Goal: Task Accomplishment & Management: Use online tool/utility

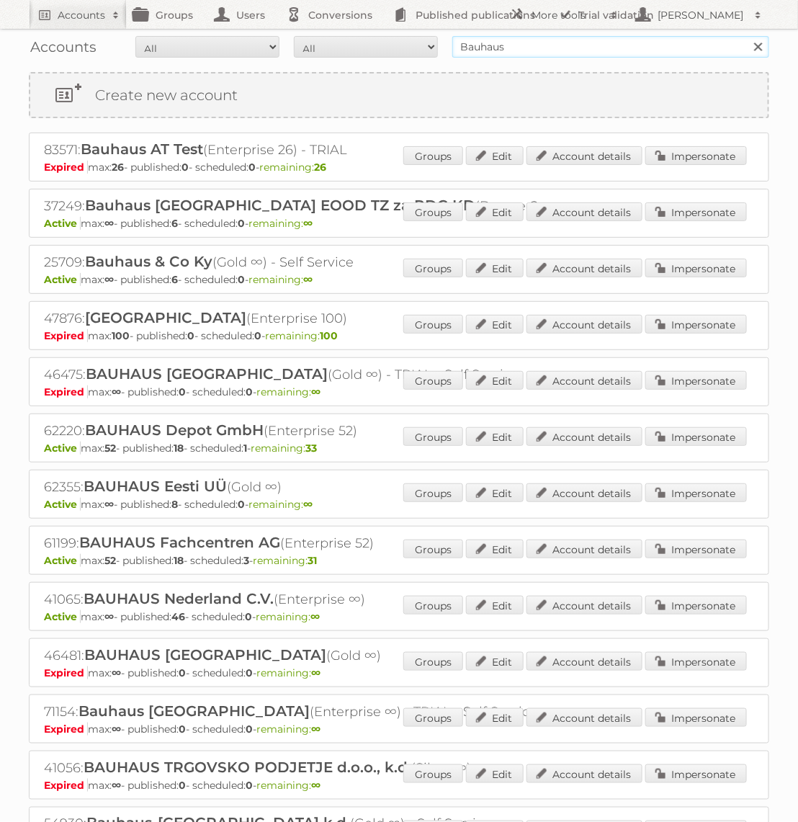
click at [571, 48] on input "Bauhaus" at bounding box center [610, 47] width 317 height 22
type input "Action PIA"
click at [747, 36] on input "Search" at bounding box center [758, 47] width 22 height 22
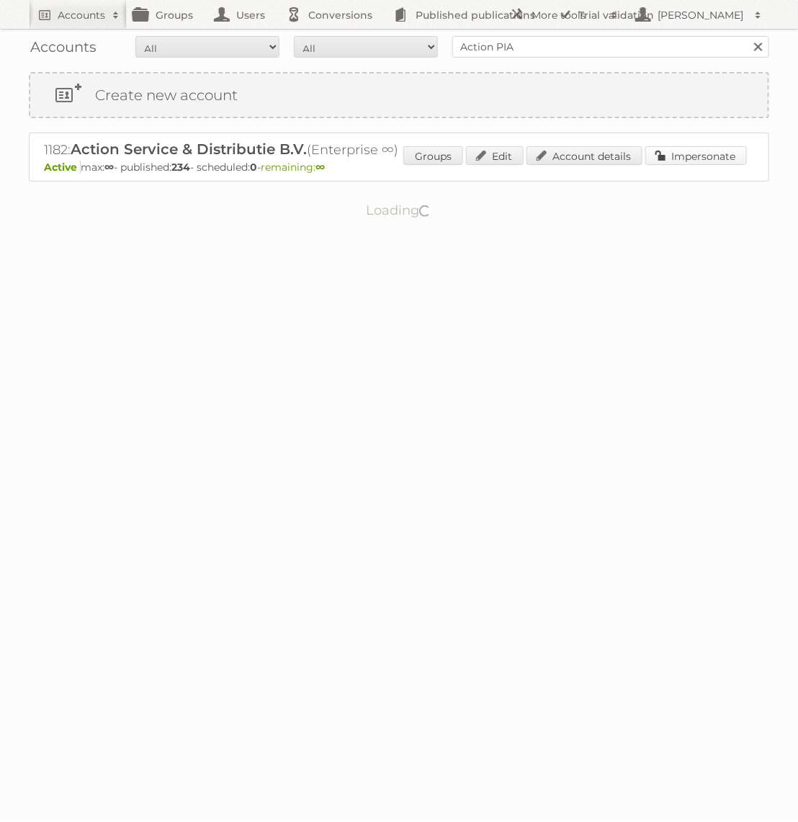
click at [693, 161] on link "Impersonate" at bounding box center [696, 155] width 102 height 19
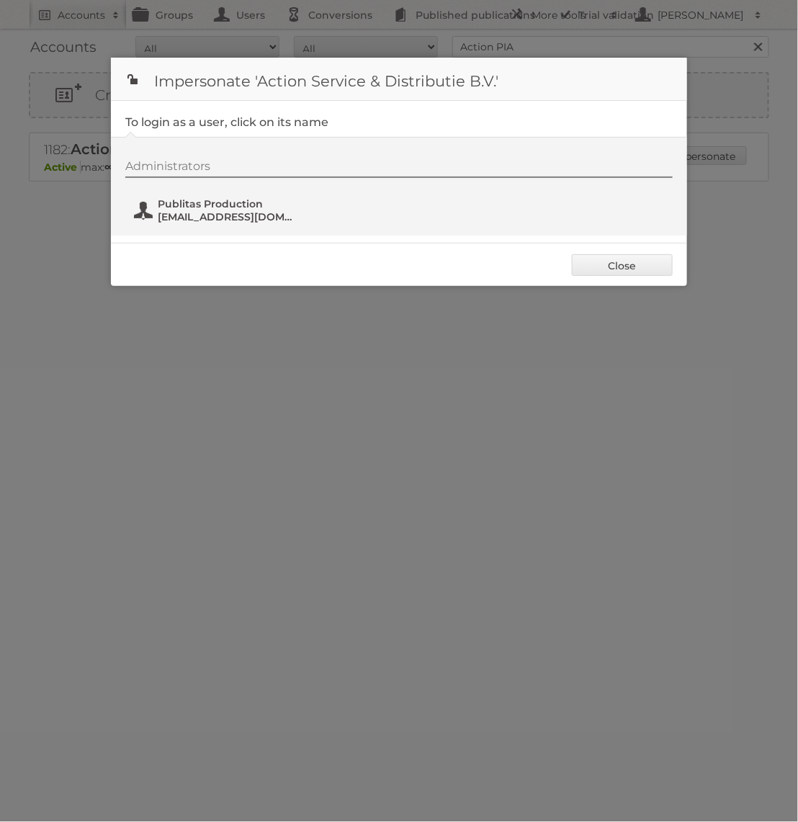
click at [223, 202] on span "Publitas Production" at bounding box center [228, 203] width 140 height 13
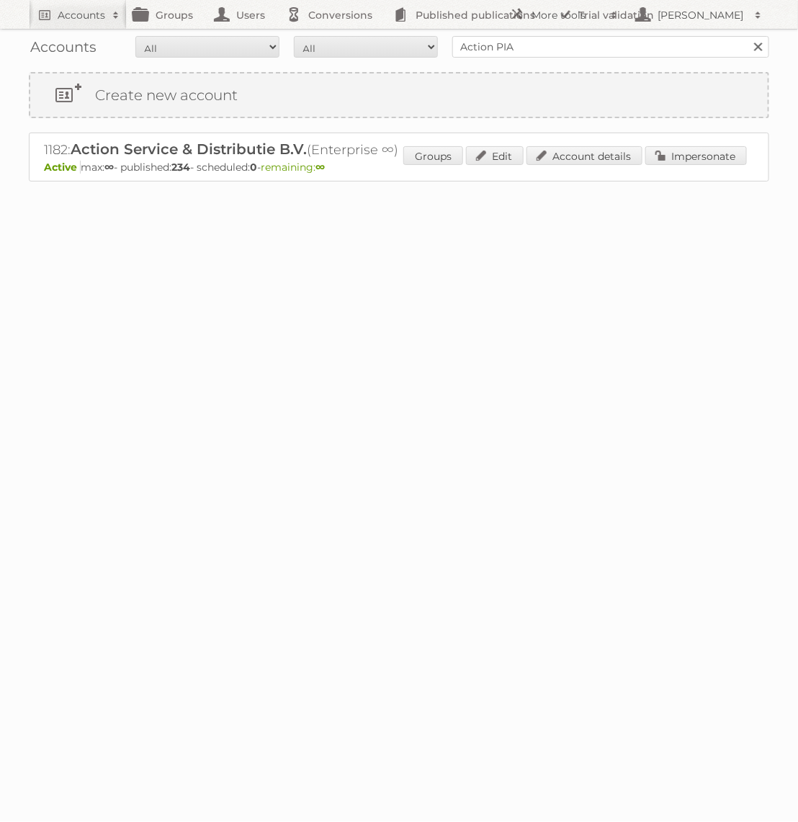
click at [541, 65] on div "Accounts All Active Expired Pending All Paid Trials Self service Action PIA Sea…" at bounding box center [399, 126] width 798 height 253
click at [541, 50] on input "Action PIA" at bounding box center [610, 47] width 317 height 22
click at [570, 40] on input "Action PIA" at bounding box center [610, 47] width 317 height 22
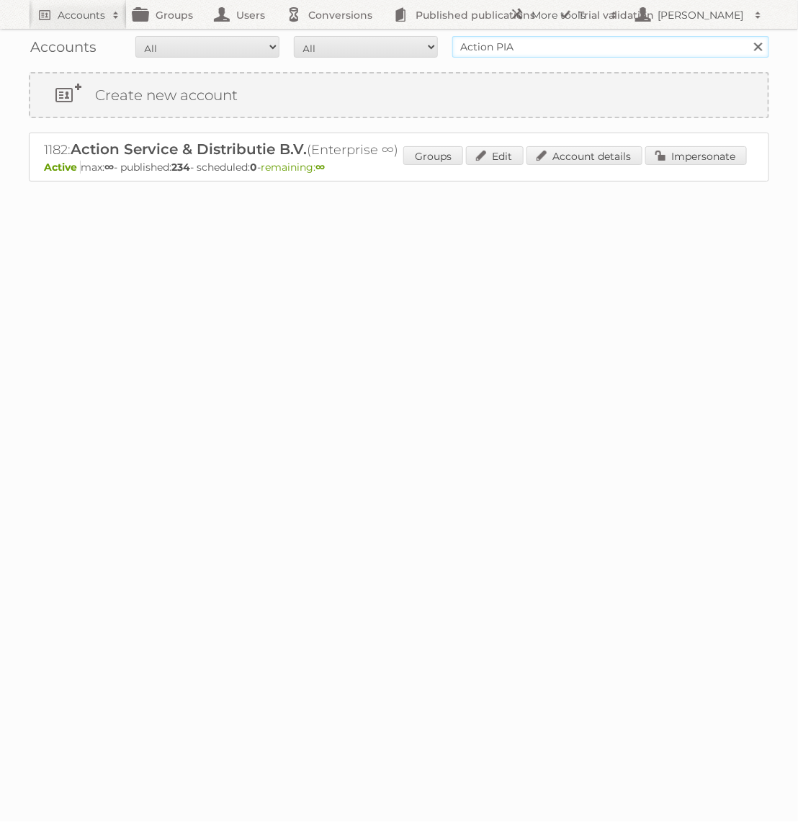
click at [570, 40] on input "Action PIA" at bounding box center [610, 47] width 317 height 22
type input "[GEOGRAPHIC_DATA]"
click at [747, 36] on input "Search" at bounding box center [758, 47] width 22 height 22
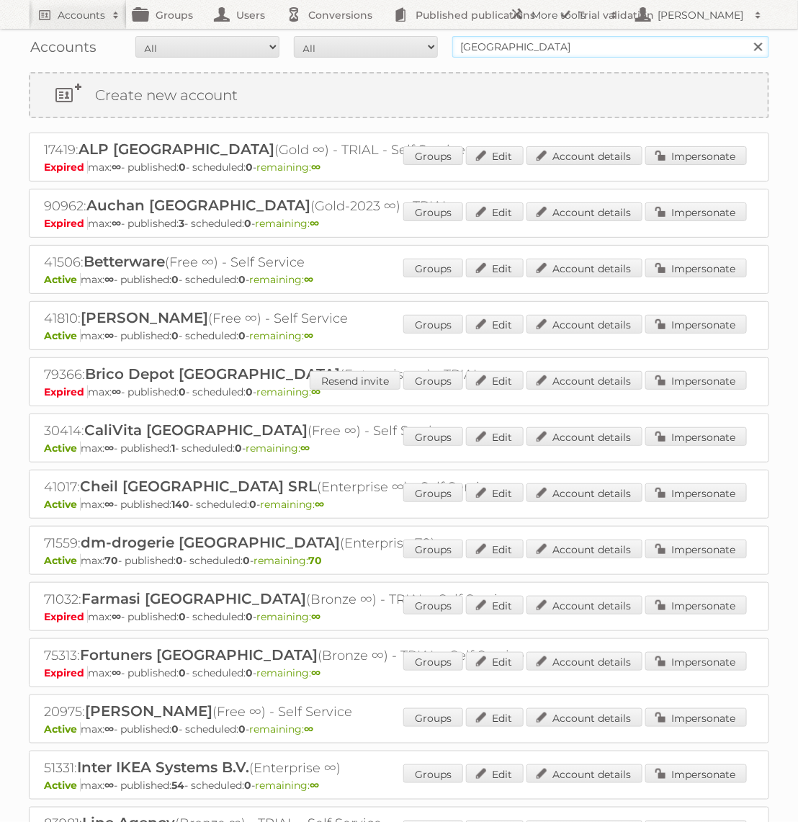
click at [564, 42] on input "[GEOGRAPHIC_DATA]" at bounding box center [610, 47] width 317 height 22
type input "action"
click at [747, 36] on input "Search" at bounding box center [758, 47] width 22 height 22
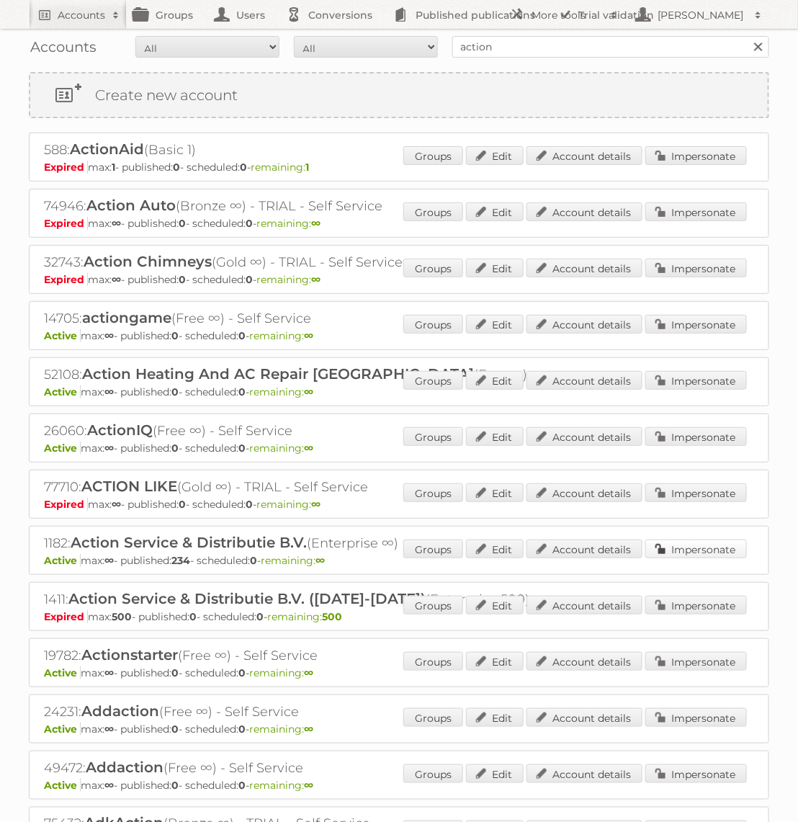
click at [703, 539] on link "Impersonate" at bounding box center [696, 548] width 102 height 19
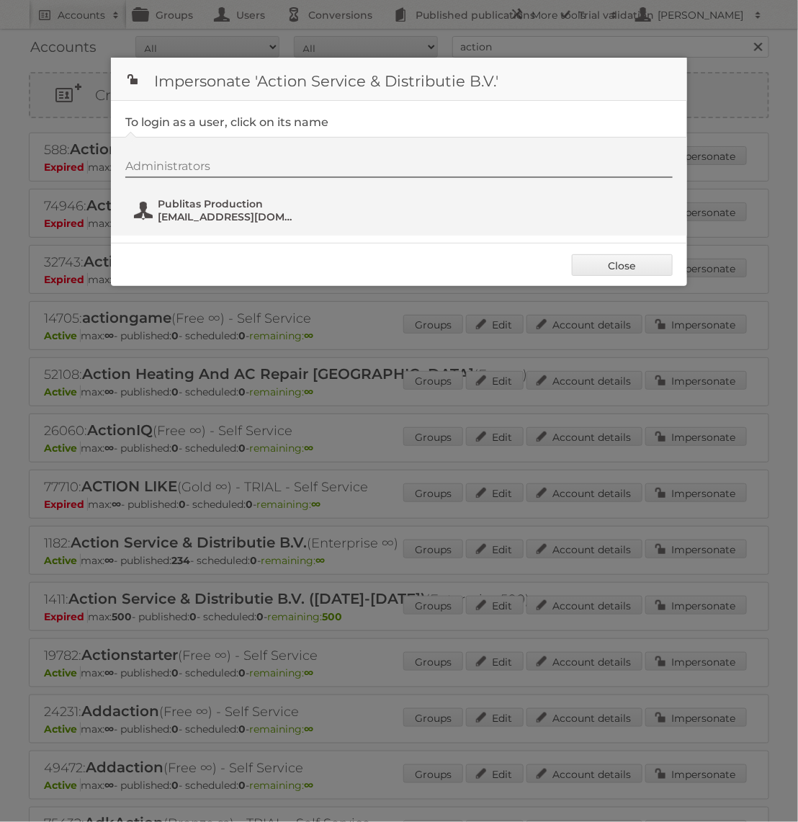
click at [235, 221] on span "[EMAIL_ADDRESS][DOMAIN_NAME]" at bounding box center [228, 216] width 140 height 13
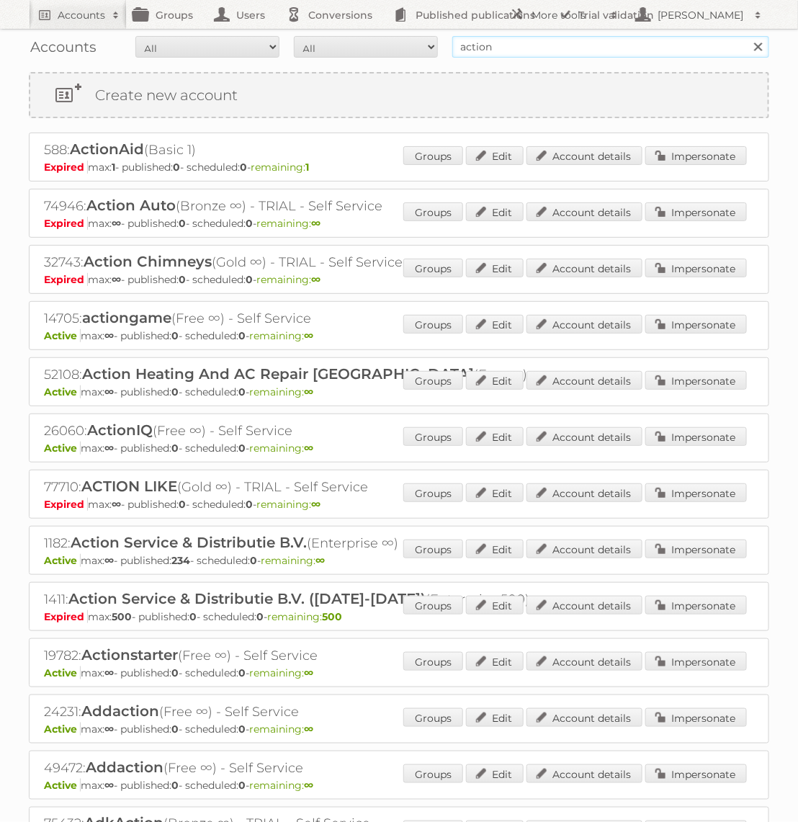
click at [480, 50] on input "action" at bounding box center [610, 47] width 317 height 22
